Goal: Task Accomplishment & Management: Use online tool/utility

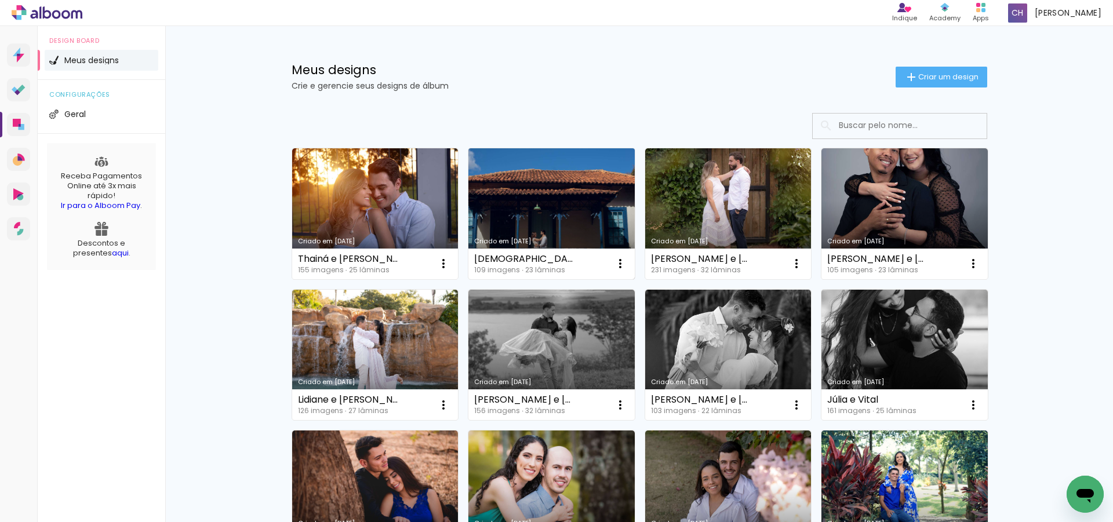
click at [583, 197] on link "Criado em [DATE]" at bounding box center [552, 213] width 166 height 131
